Goal: Transaction & Acquisition: Purchase product/service

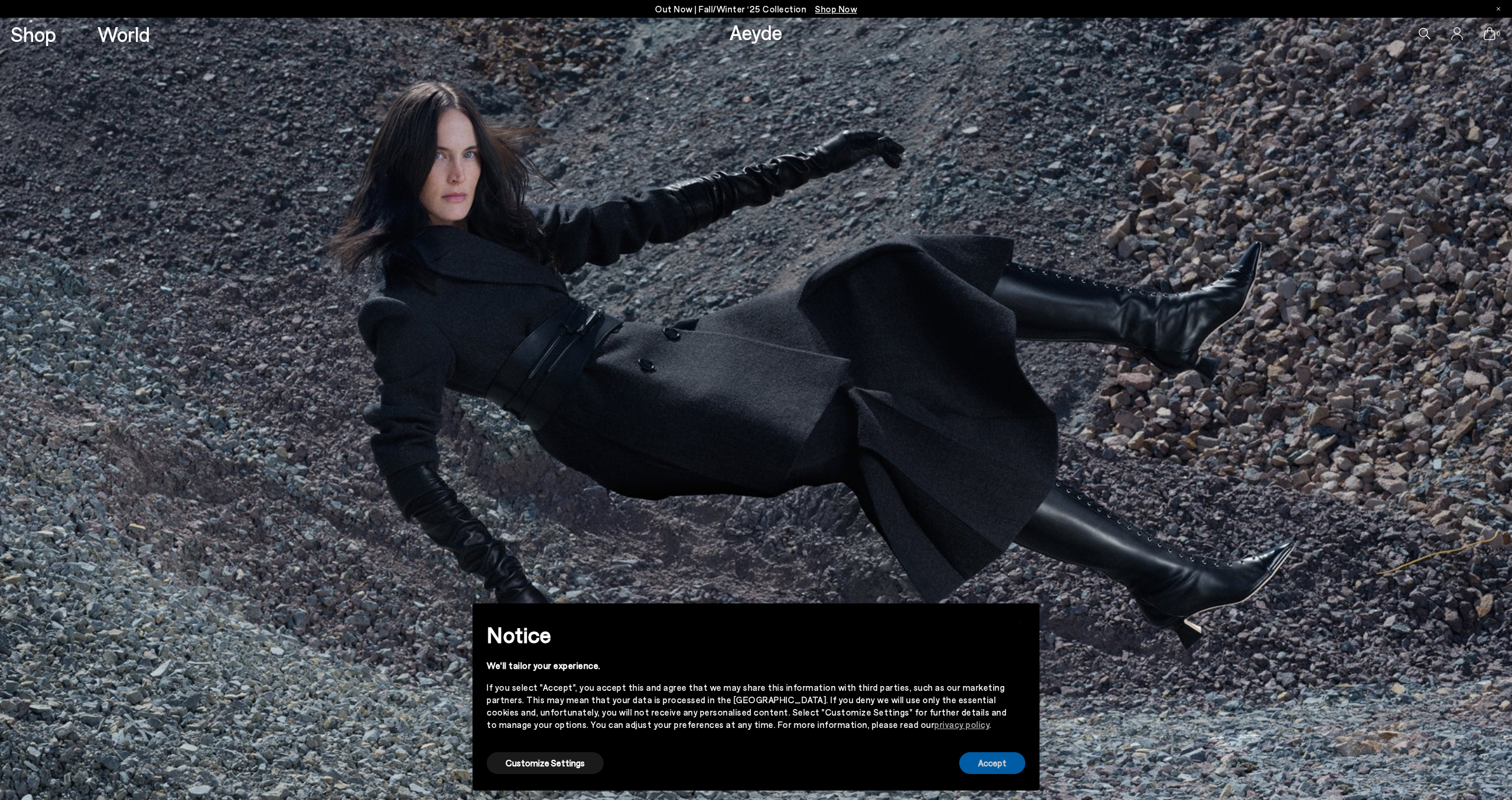
click at [984, 773] on button "Accept" at bounding box center [992, 763] width 66 height 22
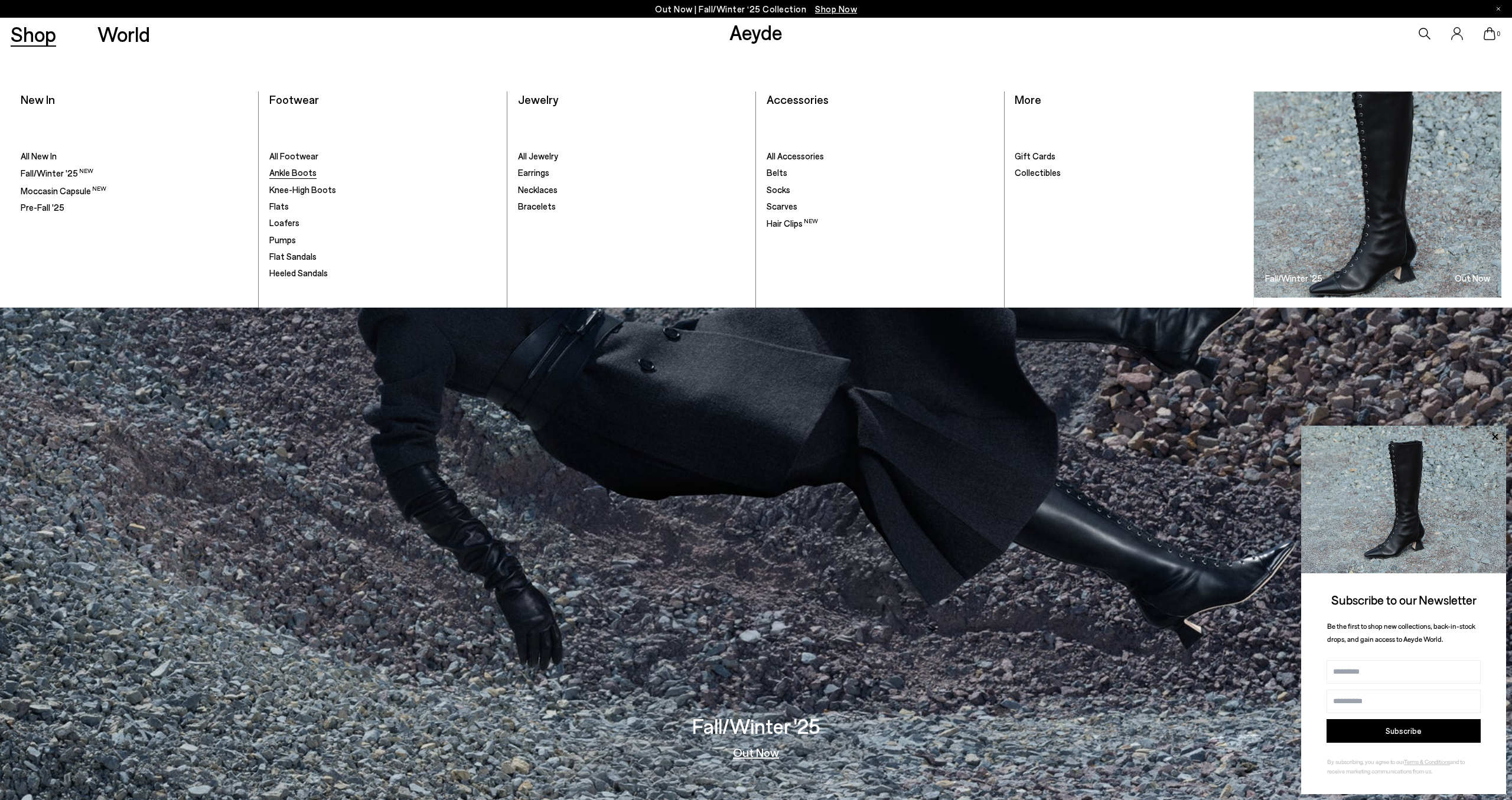
click at [298, 175] on span "Ankle Boots" at bounding box center [293, 172] width 47 height 11
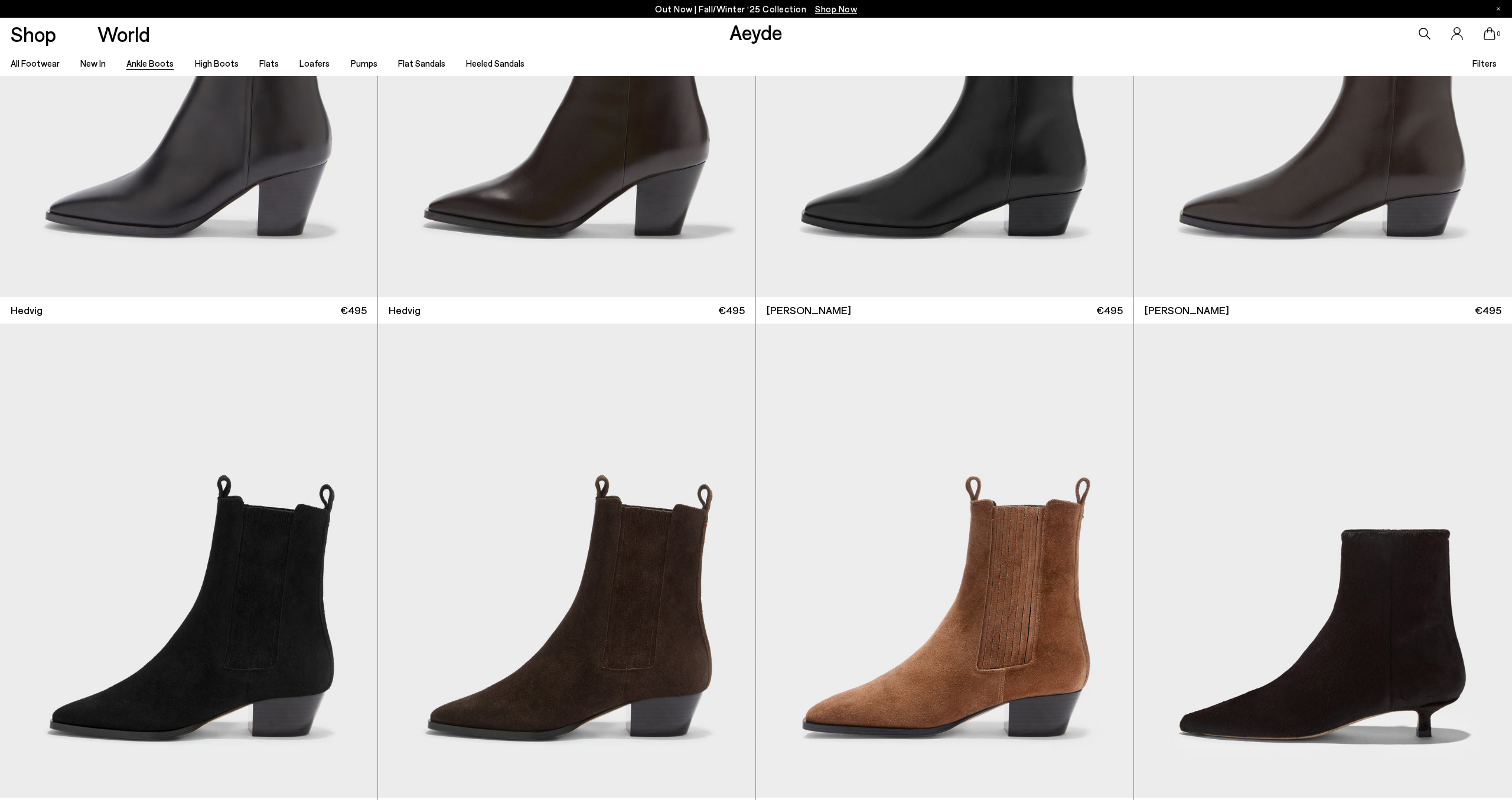
scroll to position [755, 0]
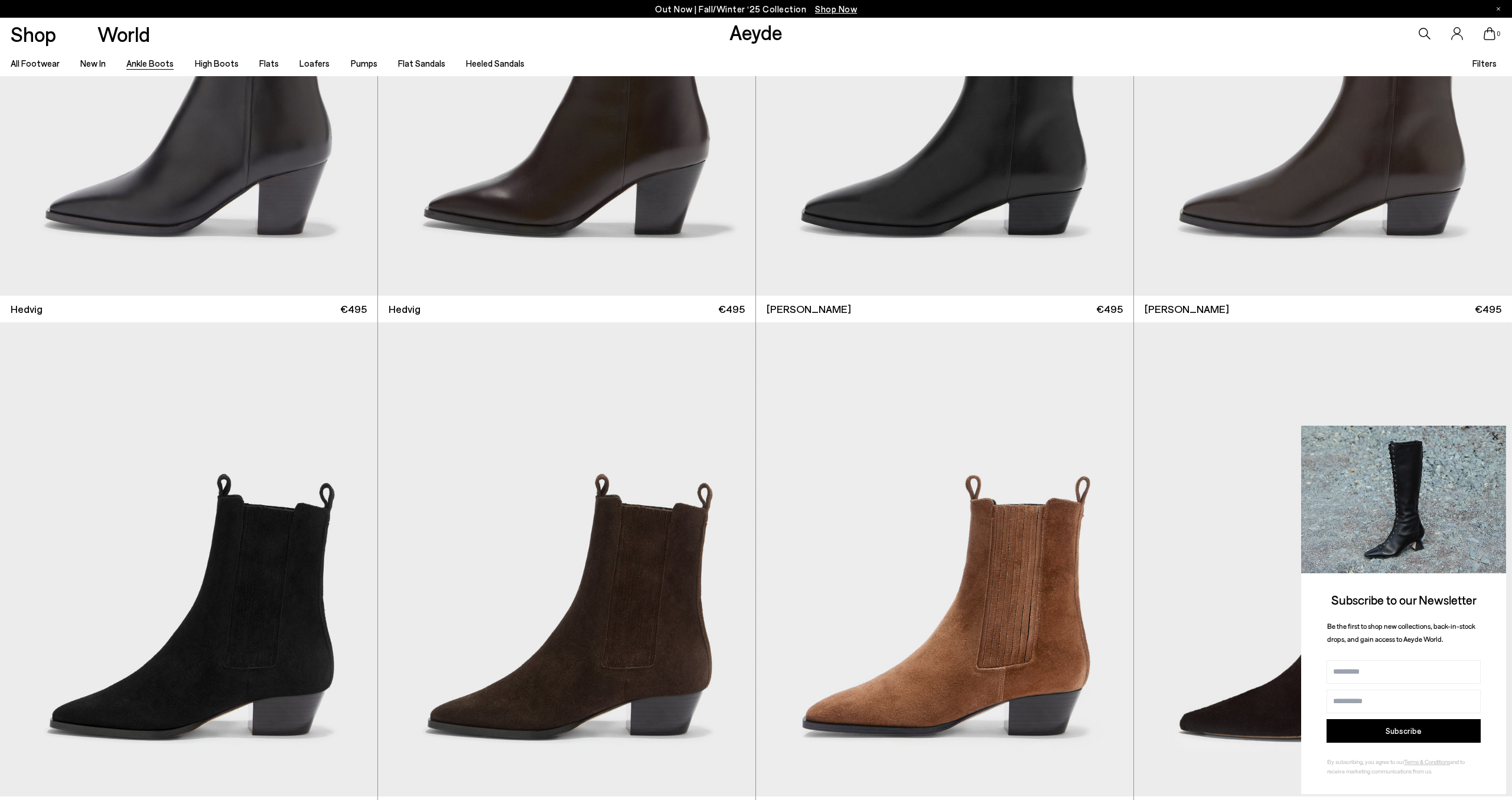
click at [1496, 436] on icon at bounding box center [1494, 436] width 15 height 15
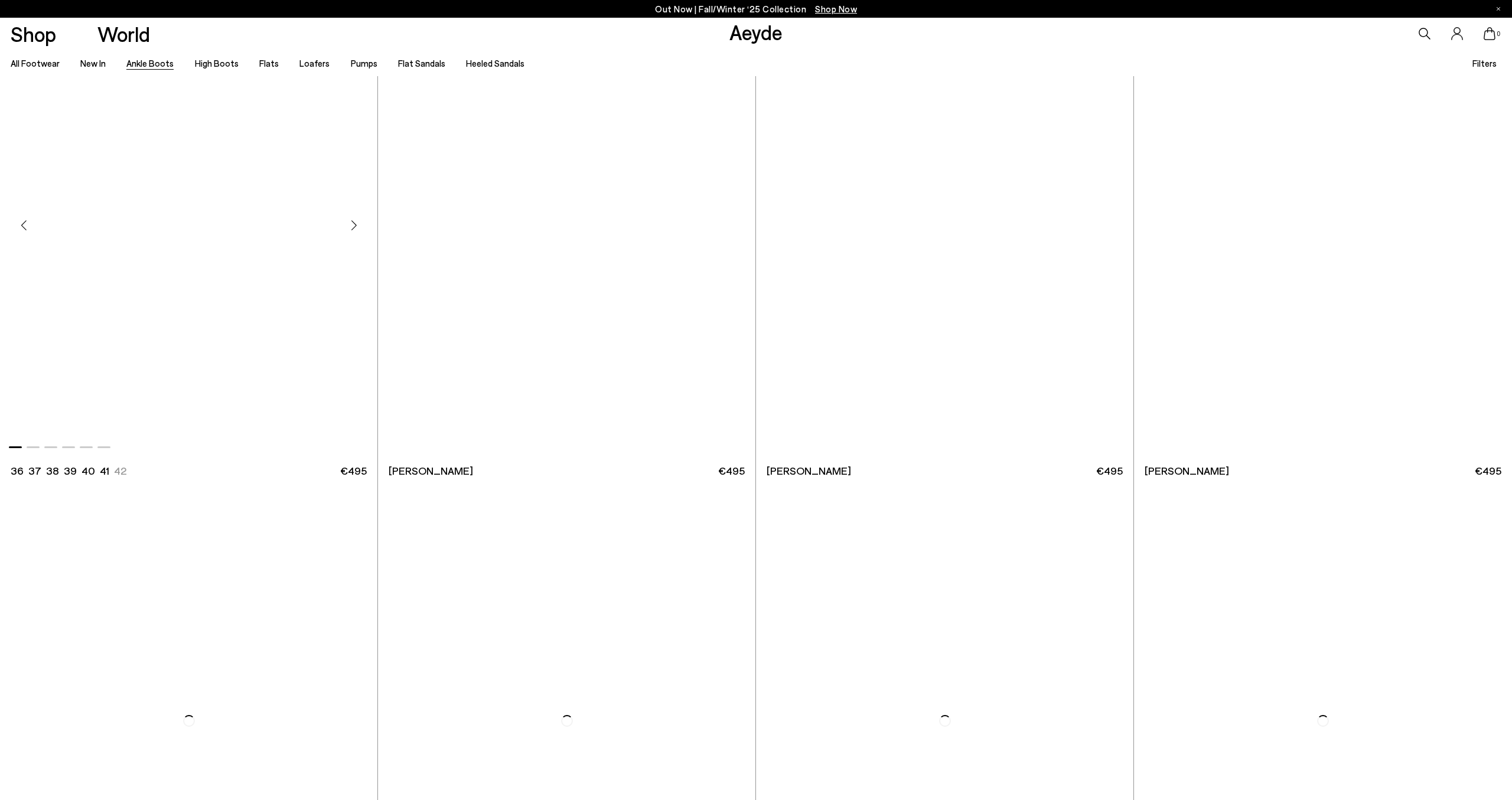
scroll to position [3091, 0]
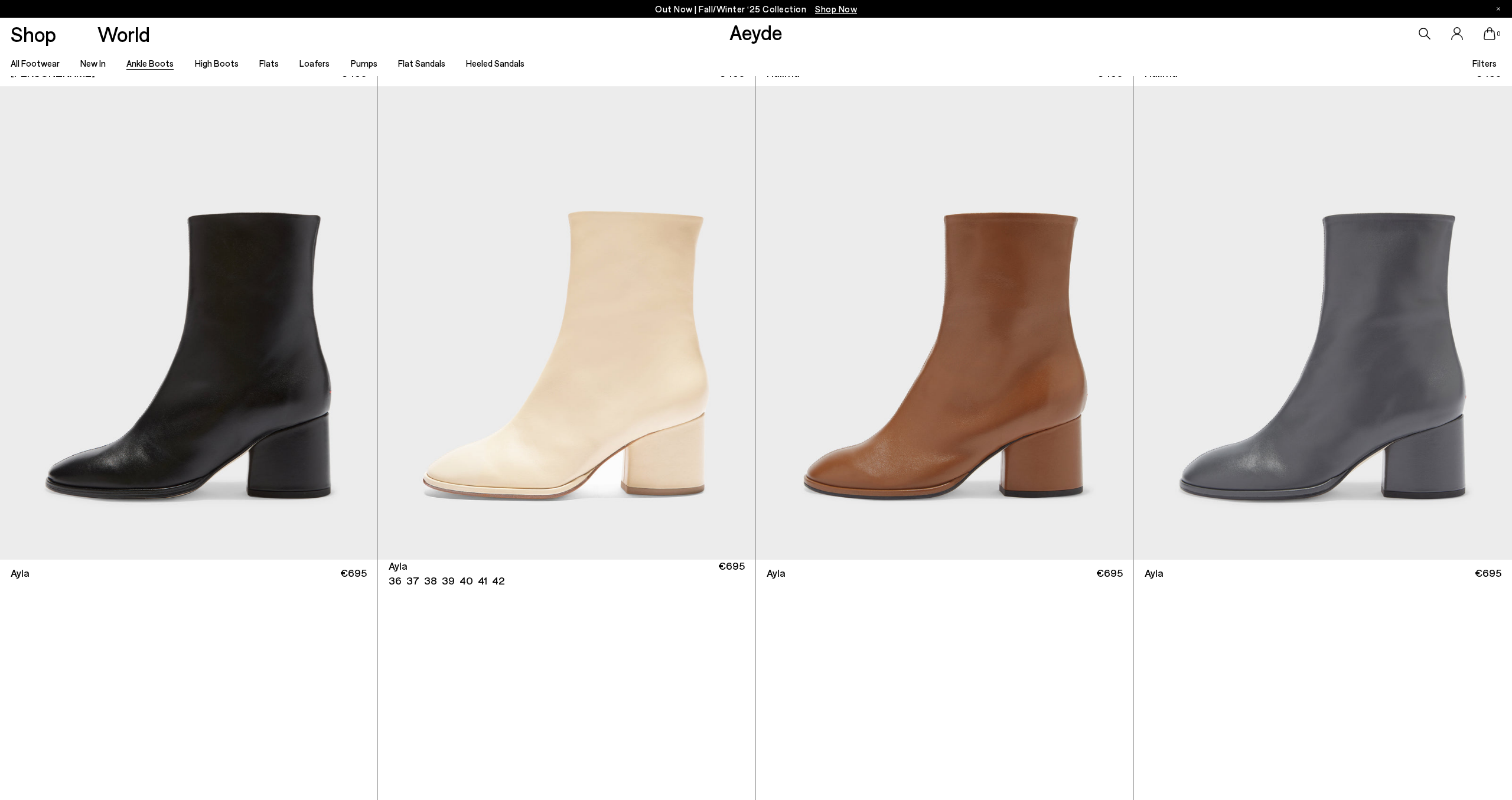
scroll to position [5496, 0]
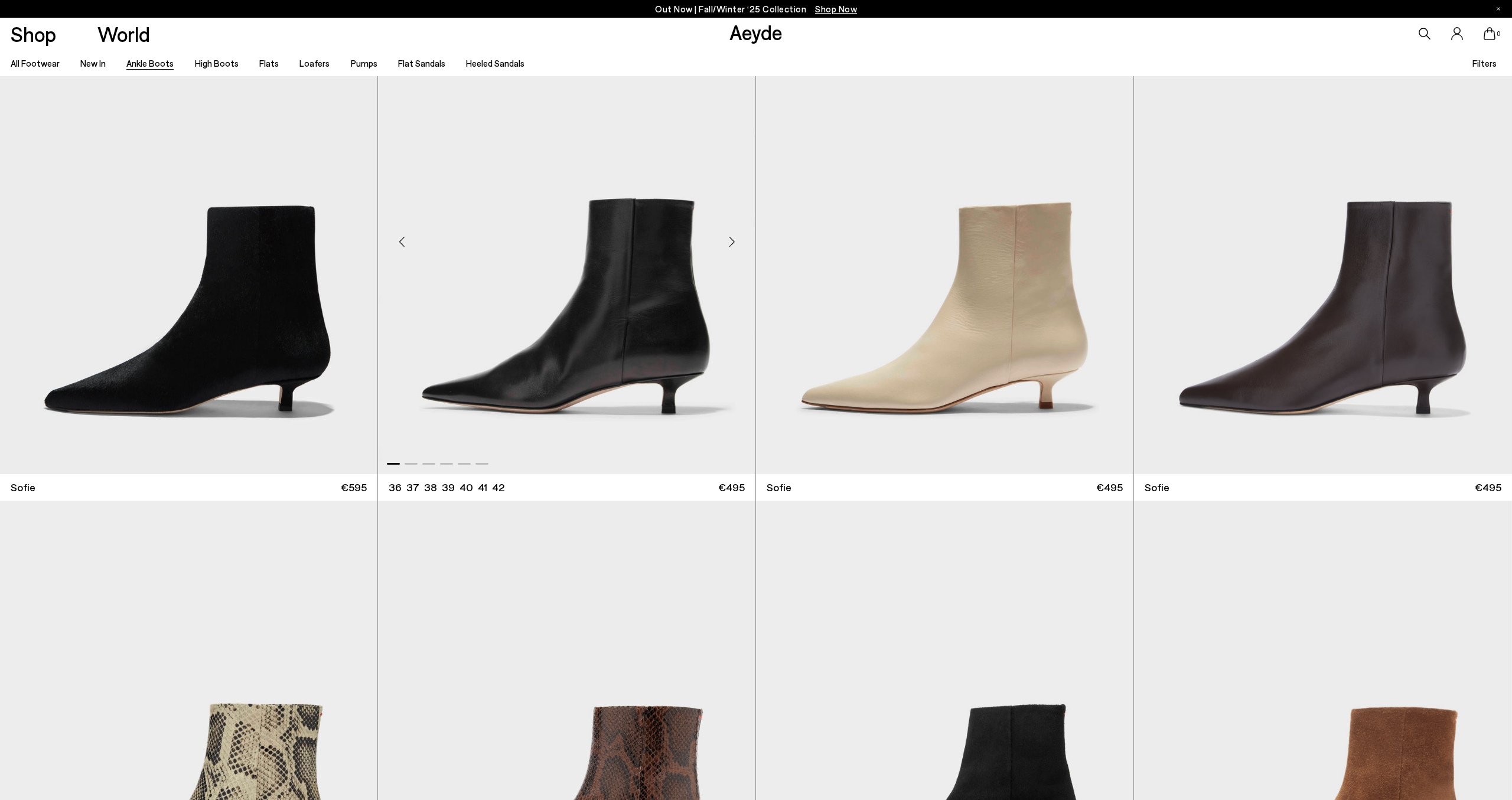
scroll to position [1576, 0]
click at [1353, 347] on img "1 / 6" at bounding box center [1323, 238] width 378 height 474
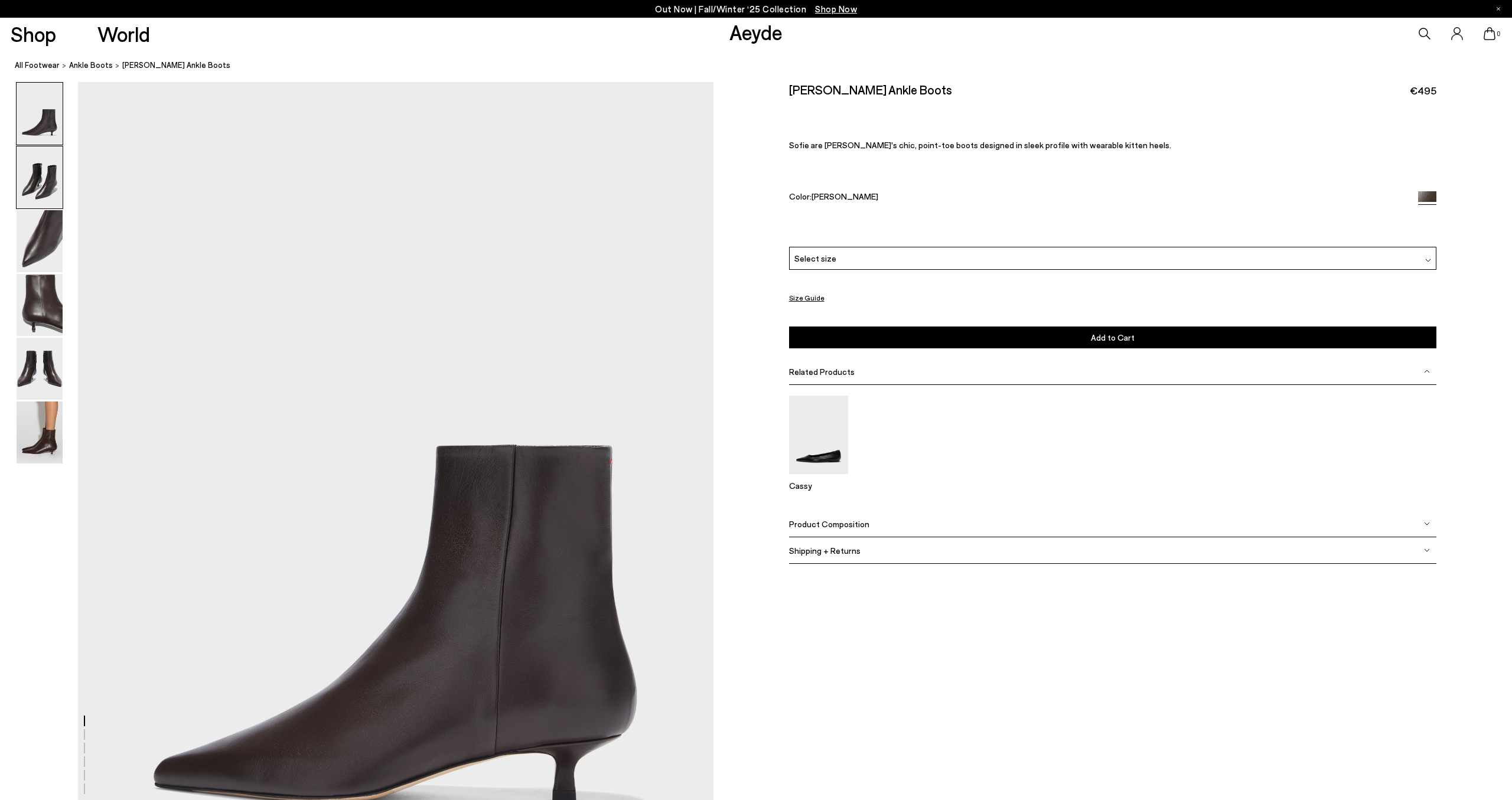
click at [43, 185] on img at bounding box center [39, 177] width 46 height 62
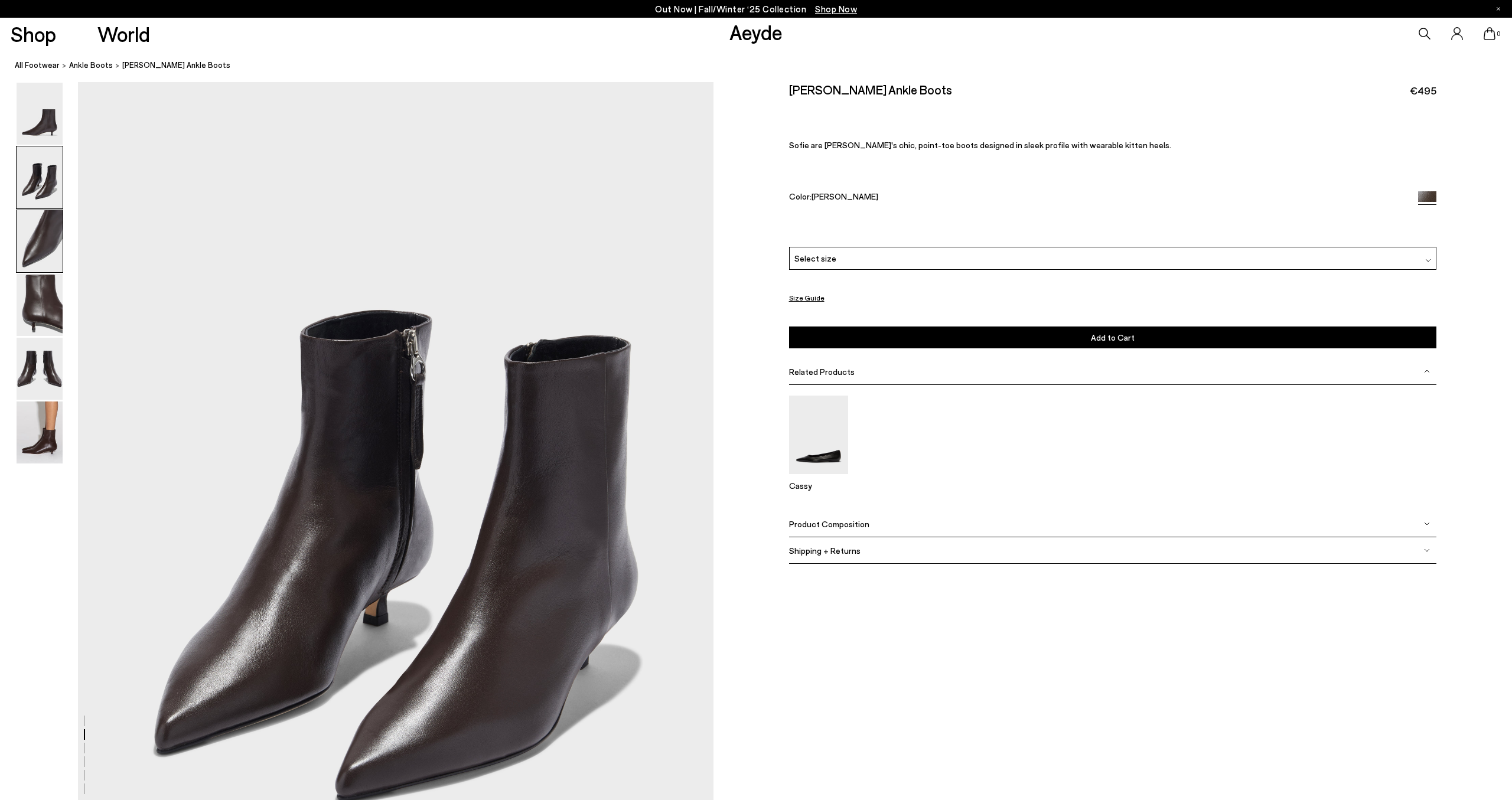
click at [48, 236] on img at bounding box center [39, 241] width 46 height 62
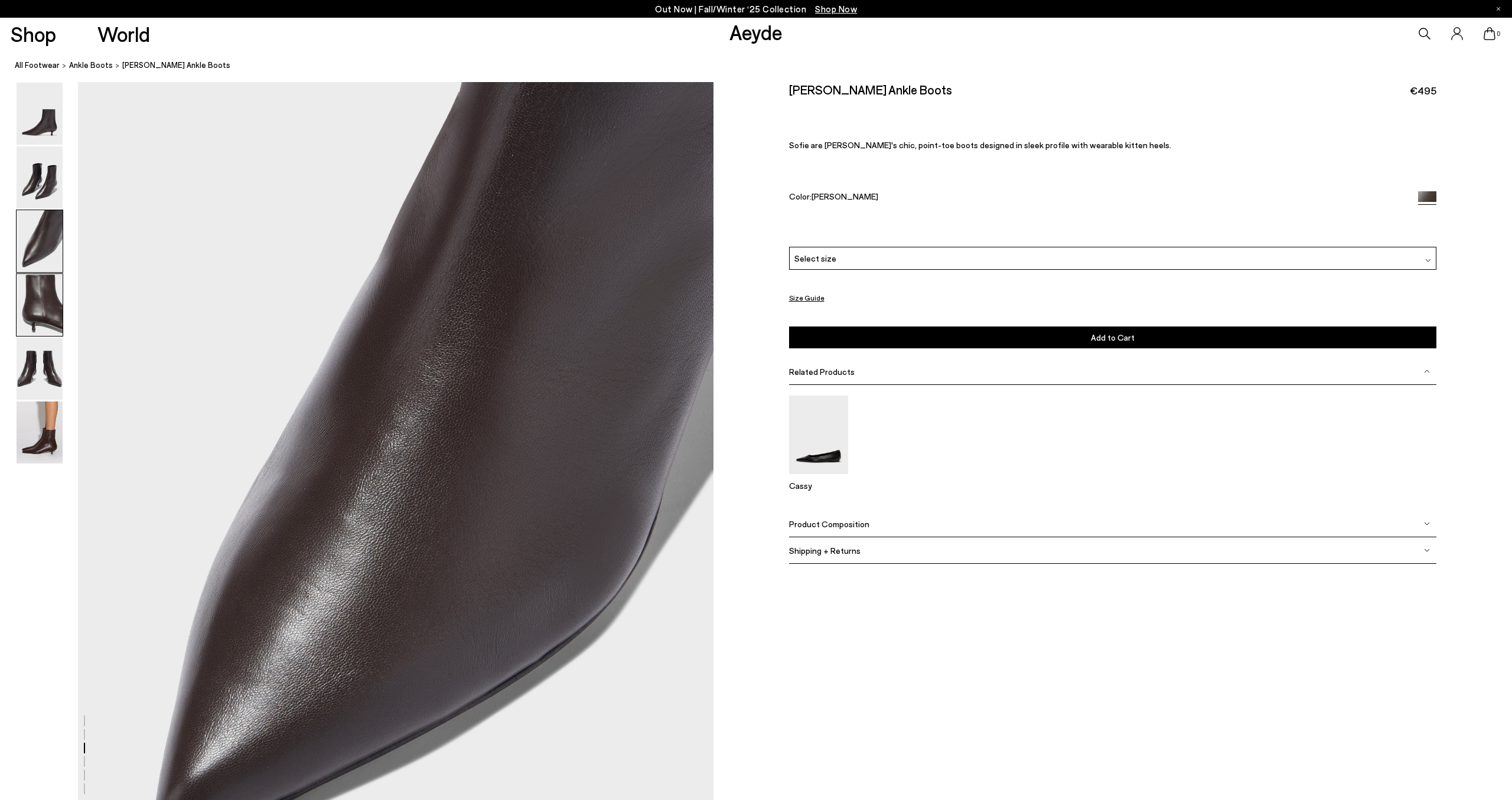
click at [42, 314] on img at bounding box center [39, 305] width 46 height 62
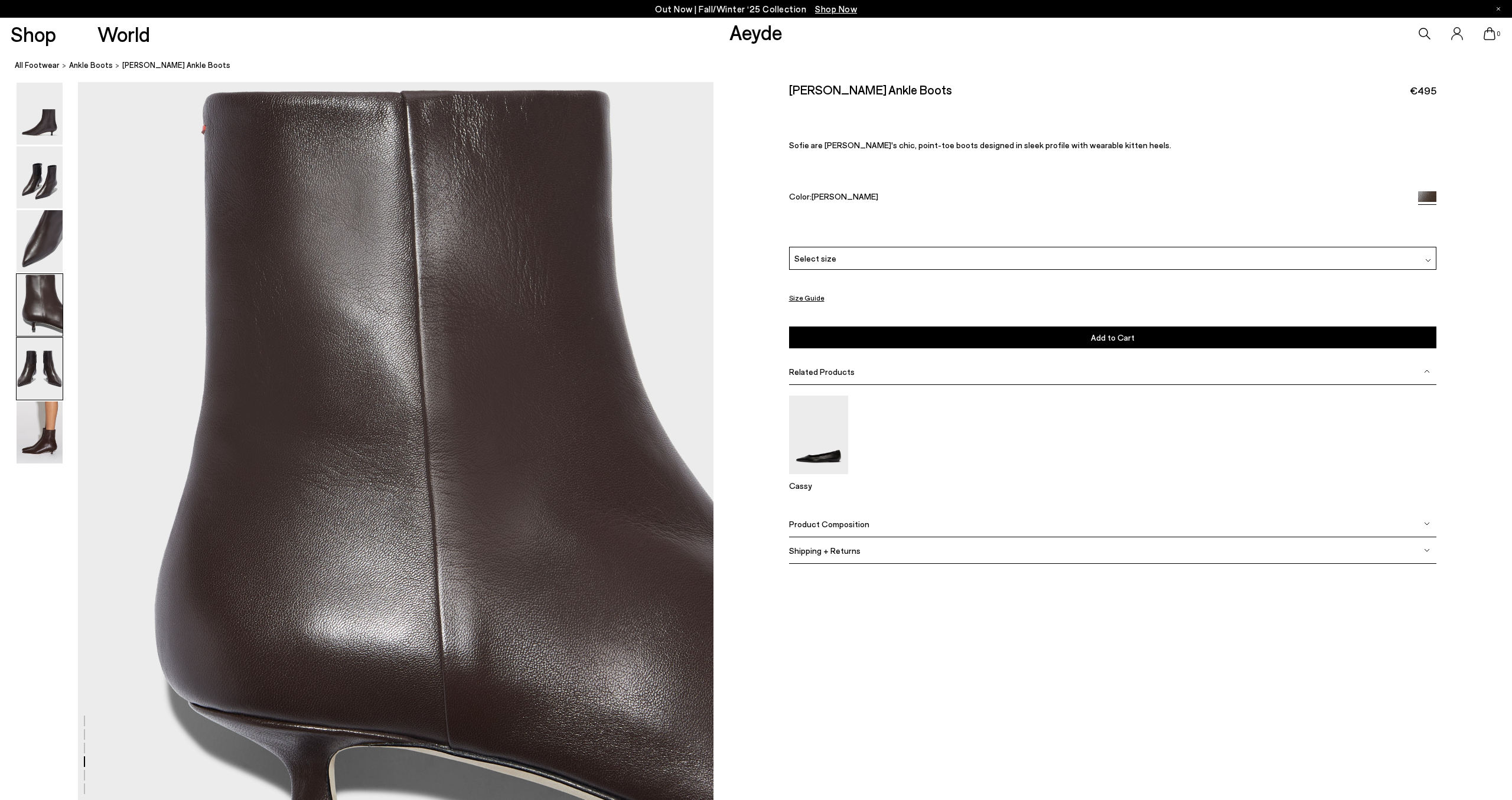
click at [41, 347] on img at bounding box center [39, 369] width 46 height 62
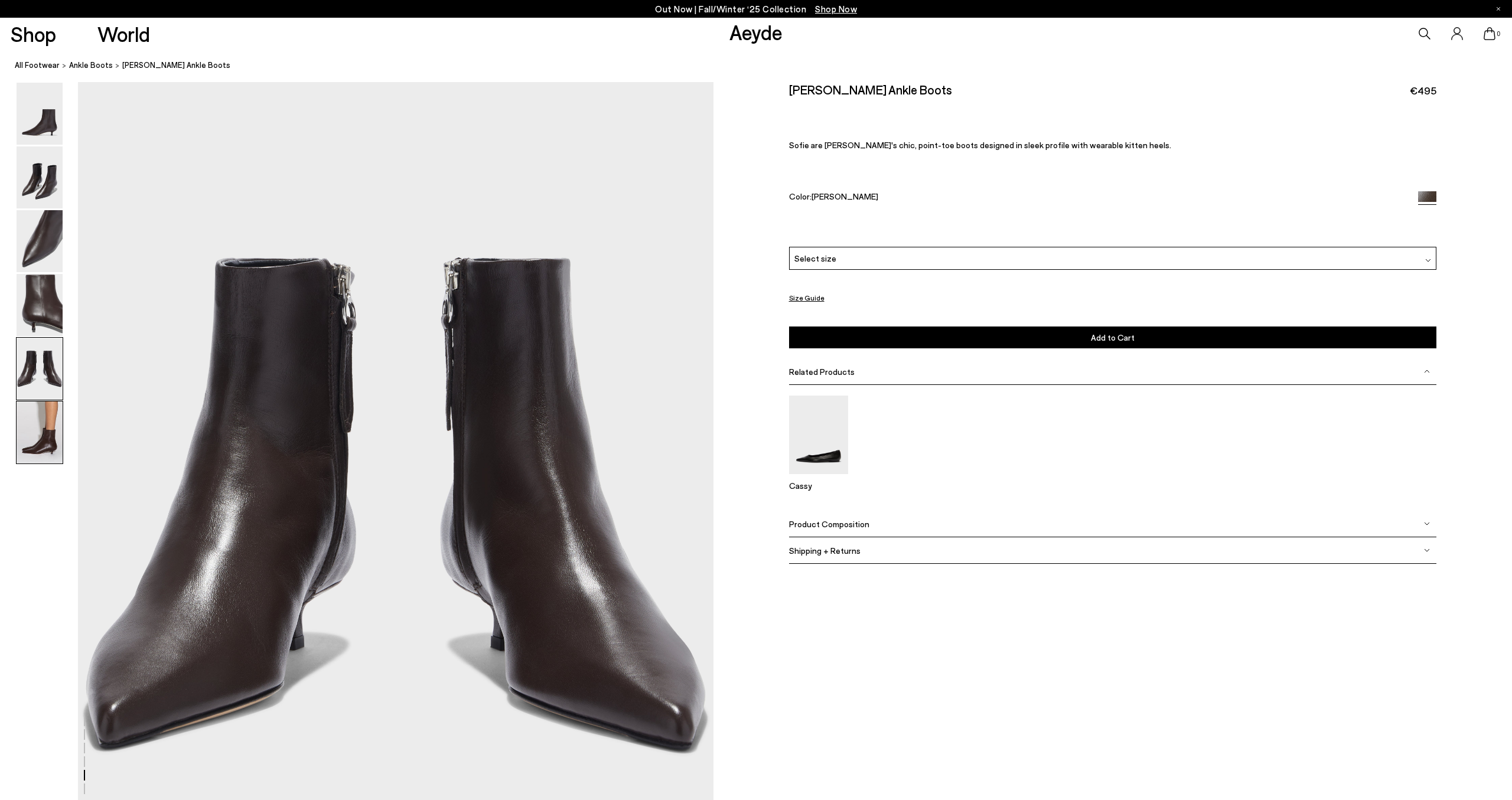
click at [43, 414] on img at bounding box center [39, 432] width 46 height 62
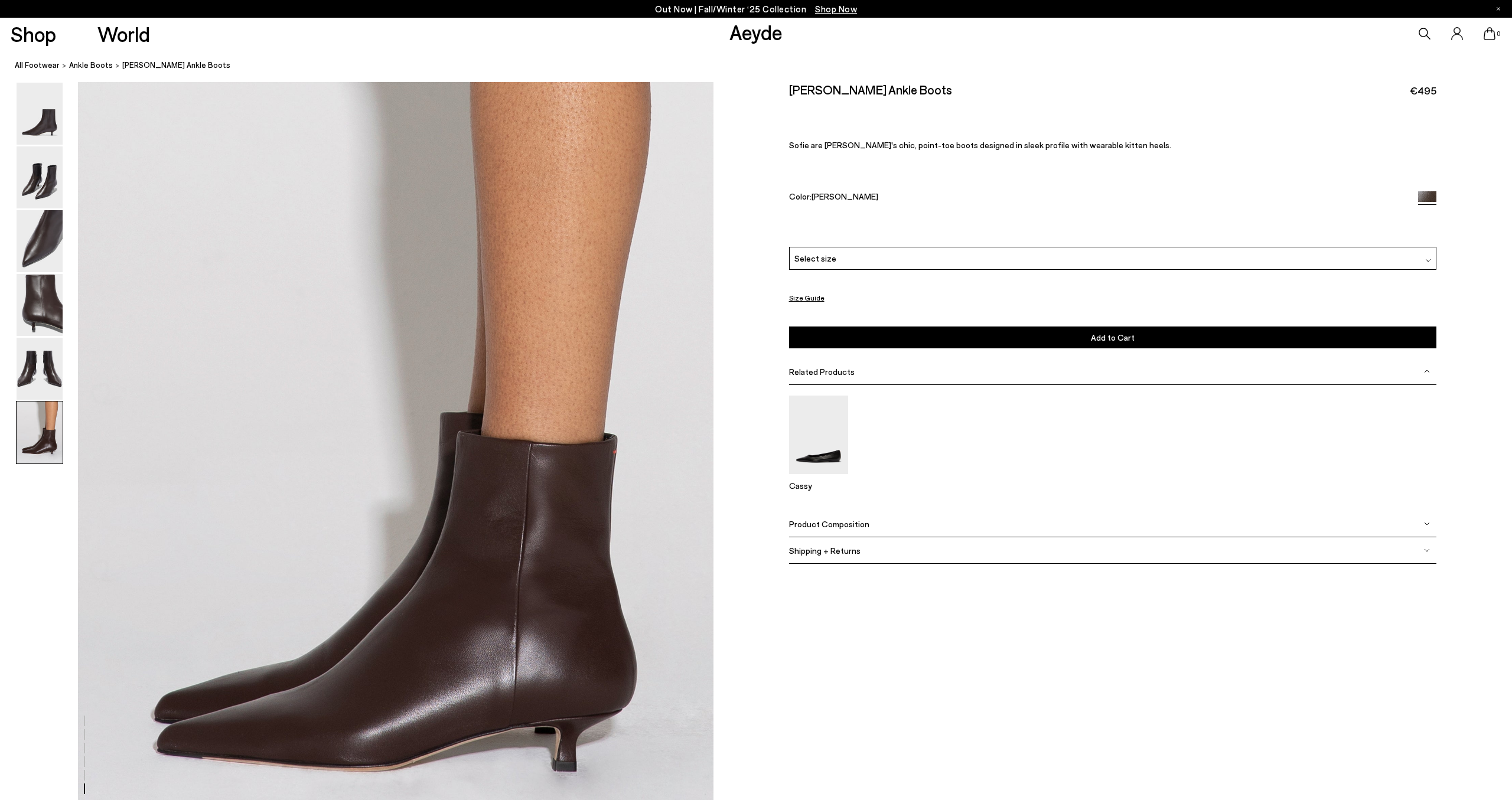
scroll to position [4323, 0]
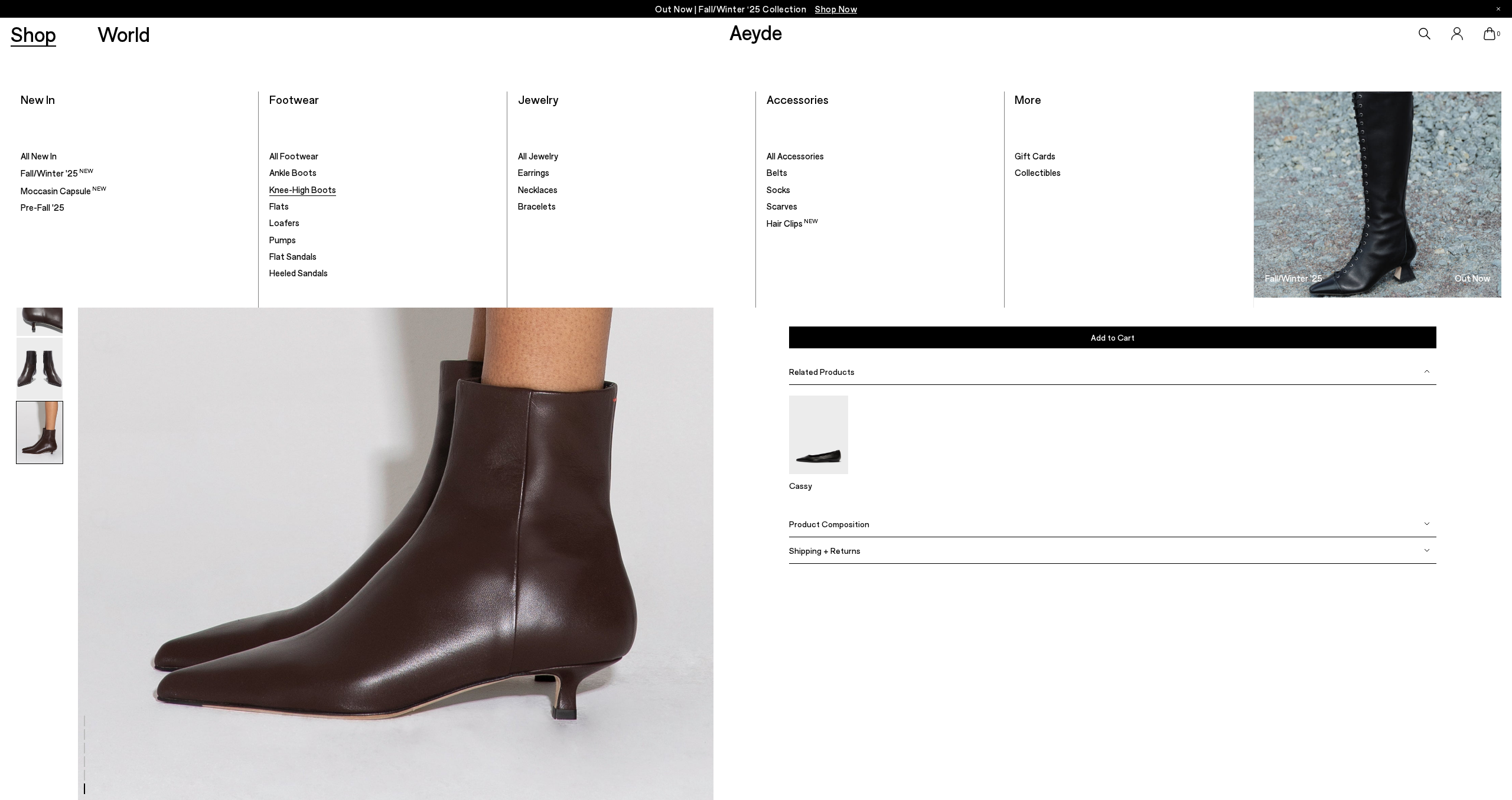
click at [291, 192] on span "Knee-High Boots" at bounding box center [303, 189] width 67 height 11
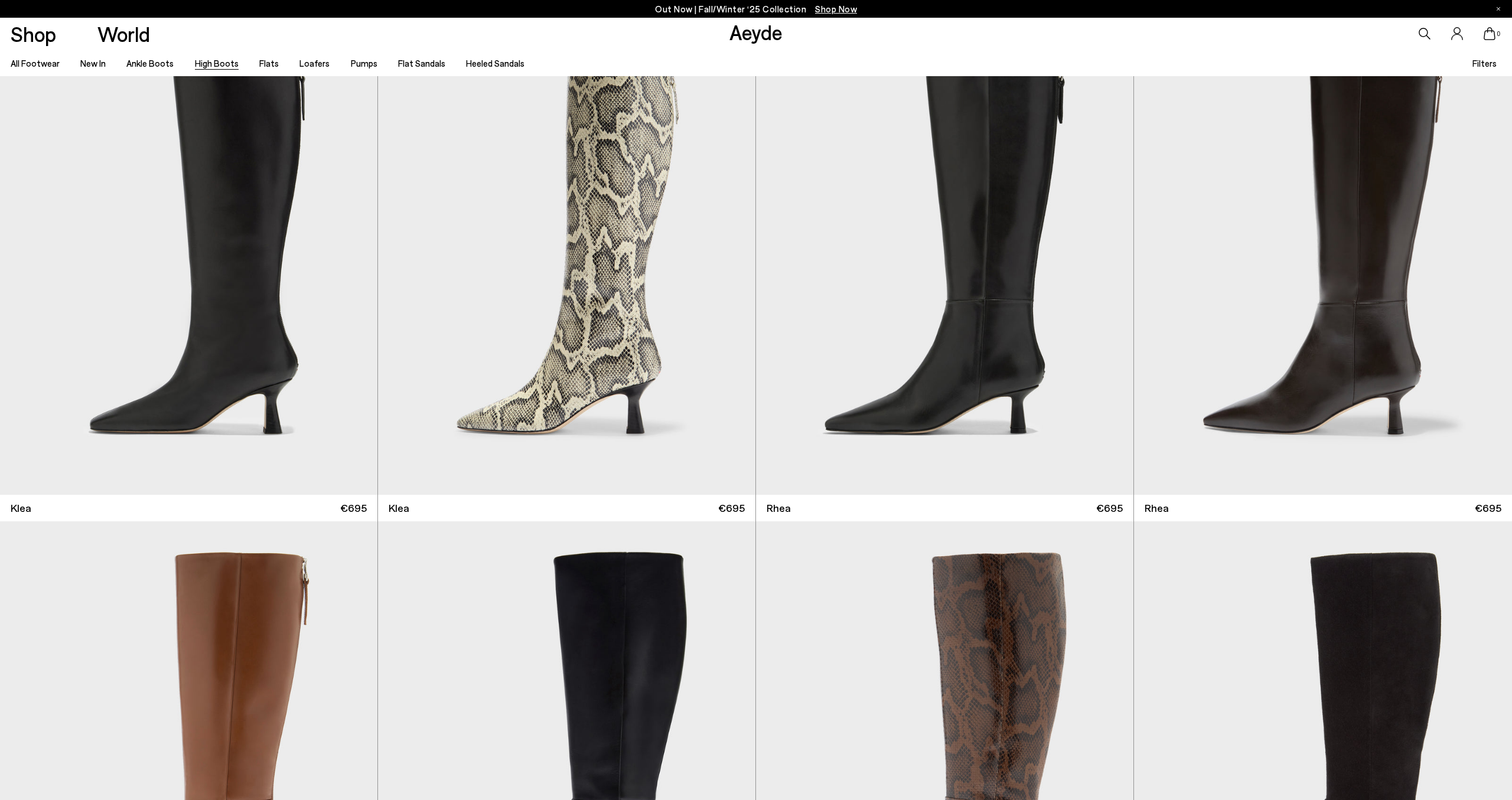
scroll to position [1557, 0]
